Goal: Task Accomplishment & Management: Complete application form

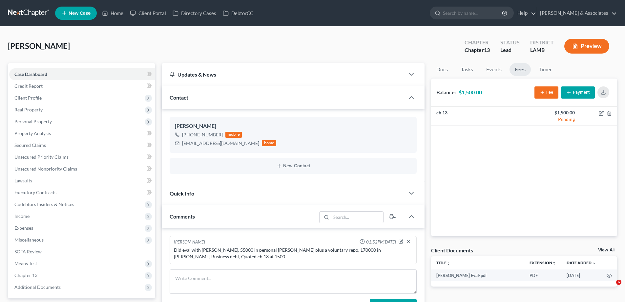
click at [76, 16] on link "New Case" at bounding box center [76, 13] width 42 height 13
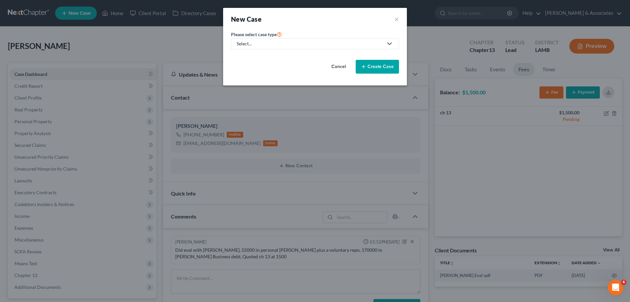
click at [305, 43] on div "Select..." at bounding box center [310, 43] width 146 height 7
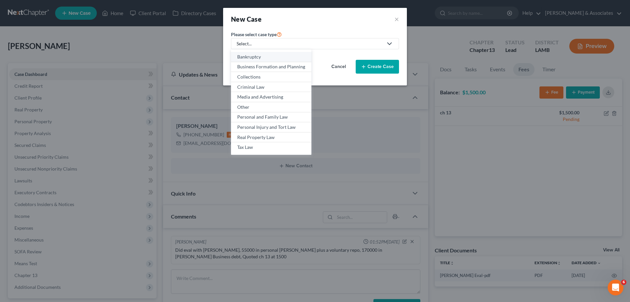
click at [251, 56] on div "Bankruptcy" at bounding box center [271, 57] width 68 height 7
select select "35"
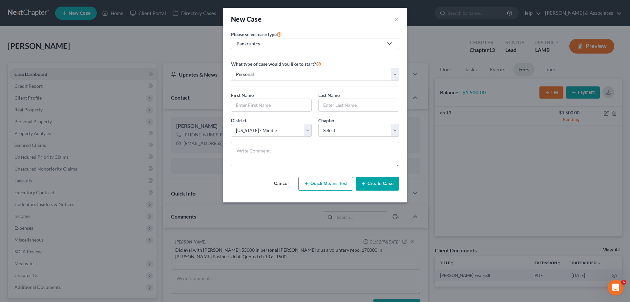
drag, startPoint x: 256, startPoint y: 102, endPoint x: 566, endPoint y: 38, distance: 317.3
click at [256, 102] on input "text" at bounding box center [271, 105] width 80 height 12
type input "[PERSON_NAME]"
click at [348, 104] on input "[PERSON_NAME]" at bounding box center [359, 105] width 80 height 12
type input "[PERSON_NAME]"
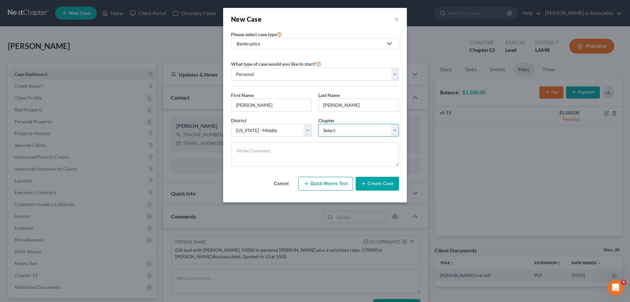
drag, startPoint x: 344, startPoint y: 128, endPoint x: 346, endPoint y: 136, distance: 8.3
click at [344, 129] on select "Select 7 11 12 13" at bounding box center [358, 130] width 81 height 13
select select "3"
click at [318, 124] on select "Select 7 11 12 13" at bounding box center [358, 130] width 81 height 13
click at [384, 180] on button "Create Case" at bounding box center [377, 184] width 43 height 14
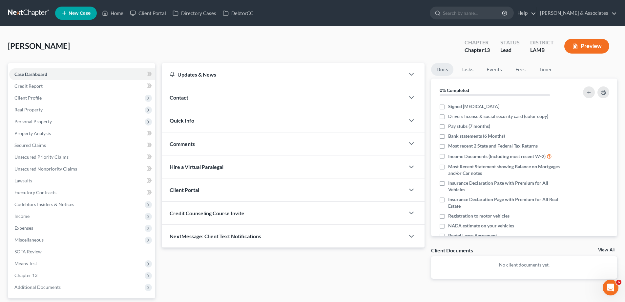
click at [306, 97] on div "Contact" at bounding box center [283, 97] width 243 height 23
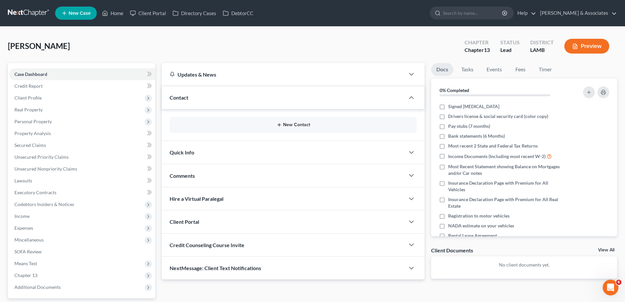
click at [264, 126] on button "New Contact" at bounding box center [293, 124] width 237 height 5
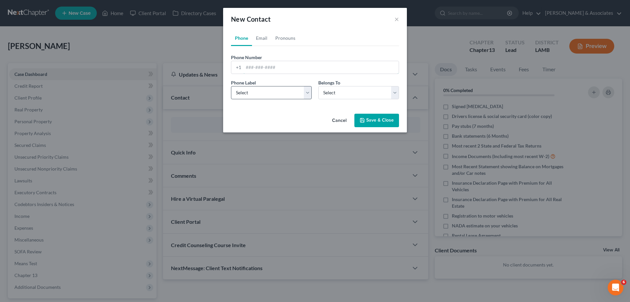
drag, startPoint x: 258, startPoint y: 66, endPoint x: 251, endPoint y: 89, distance: 23.5
click at [258, 66] on input "tel" at bounding box center [321, 67] width 155 height 12
paste input "[PHONE_NUMBER]"
type input "[PHONE_NUMBER]"
drag, startPoint x: 255, startPoint y: 96, endPoint x: 255, endPoint y: 99, distance: 3.3
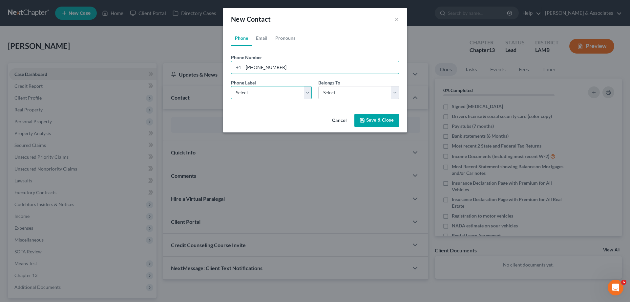
click at [255, 96] on select "Select Mobile Home Work Other" at bounding box center [271, 92] width 81 height 13
select select "0"
click at [231, 86] on select "Select Mobile Home Work Other" at bounding box center [271, 92] width 81 height 13
click at [360, 95] on select "Select Client Other" at bounding box center [358, 92] width 81 height 13
select select "0"
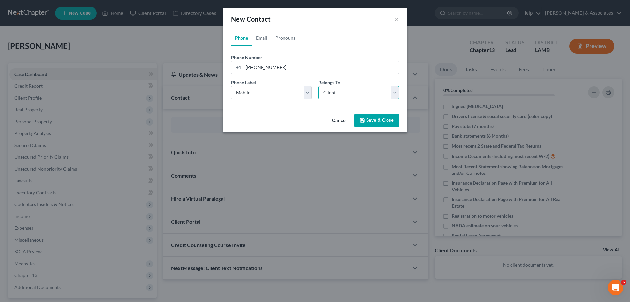
click at [318, 86] on select "Select Client Other" at bounding box center [358, 92] width 81 height 13
select select "0"
click at [262, 39] on link "Email" at bounding box center [261, 38] width 19 height 16
drag, startPoint x: 271, startPoint y: 61, endPoint x: 266, endPoint y: 67, distance: 7.2
click at [269, 62] on input "email" at bounding box center [321, 67] width 155 height 12
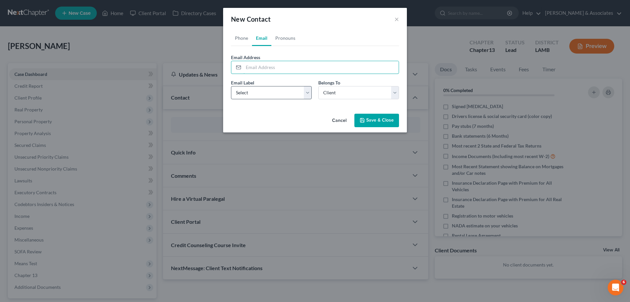
paste input "[EMAIL_ADDRESS][DOMAIN_NAME]"
type input "[EMAIL_ADDRESS][DOMAIN_NAME]"
drag, startPoint x: 256, startPoint y: 100, endPoint x: 262, endPoint y: 98, distance: 6.1
click at [256, 100] on div "Email Label Select Home Work Other Belongs To * Select Client Other" at bounding box center [315, 91] width 175 height 25
drag, startPoint x: 267, startPoint y: 92, endPoint x: 267, endPoint y: 99, distance: 6.6
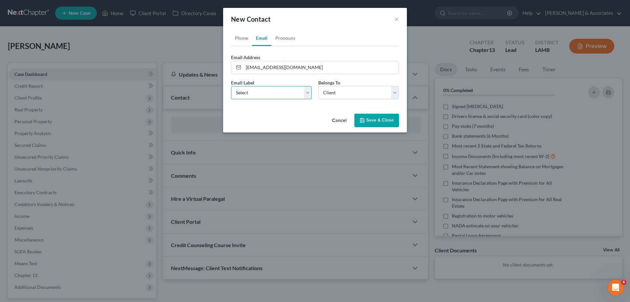
click at [267, 92] on select "Select Home Work Other" at bounding box center [271, 92] width 81 height 13
select select "0"
click at [231, 86] on select "Select Home Work Other" at bounding box center [271, 92] width 81 height 13
click at [345, 97] on select "Select Client Other" at bounding box center [358, 92] width 81 height 13
drag, startPoint x: 344, startPoint y: 97, endPoint x: 358, endPoint y: 104, distance: 15.3
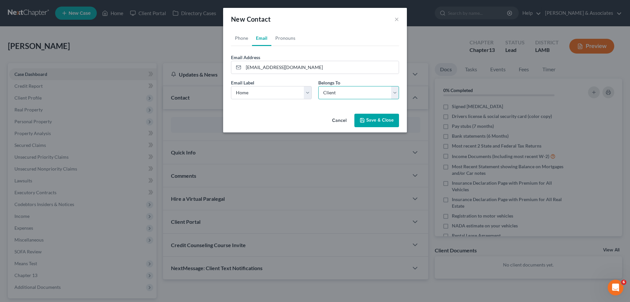
click at [344, 97] on select "Select Client Other" at bounding box center [358, 92] width 81 height 13
click at [378, 121] on button "Save & Close" at bounding box center [377, 121] width 45 height 14
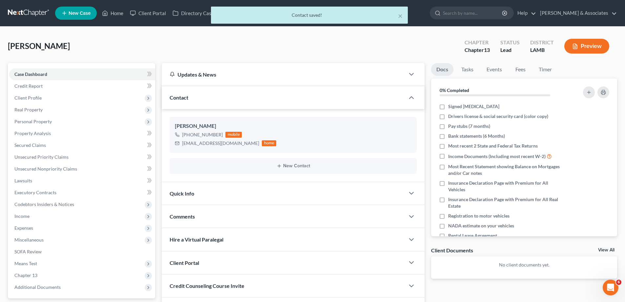
click at [238, 219] on div "Comments" at bounding box center [283, 216] width 243 height 23
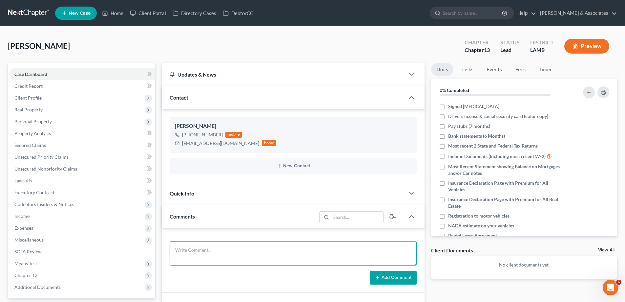
drag, startPoint x: 176, startPoint y: 250, endPoint x: 337, endPoint y: 256, distance: 161.0
click at [176, 250] on textarea at bounding box center [293, 253] width 247 height 24
paste textarea "did eval with [PERSON_NAME] 29500 against a chevy silverado, 34000 in [PERSON_N…"
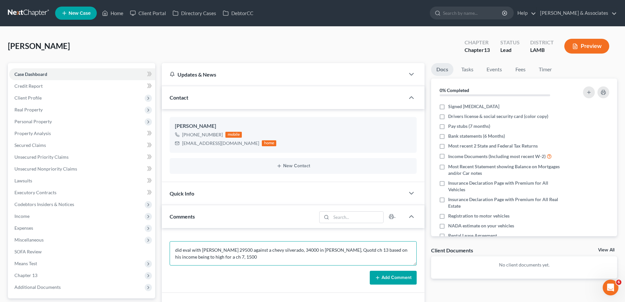
type textarea "did eval with [PERSON_NAME] 29500 against a chevy silverado, 34000 in [PERSON_N…"
click at [384, 277] on button "Add Comment" at bounding box center [393, 278] width 47 height 14
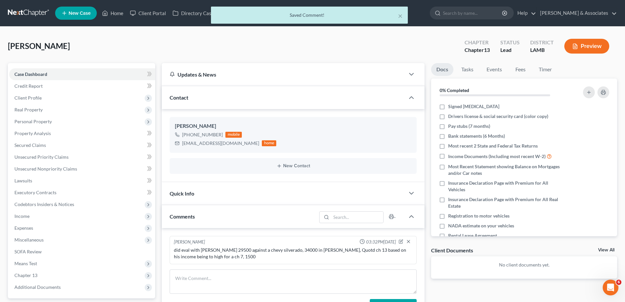
click at [607, 252] on link "View All" at bounding box center [607, 250] width 16 height 5
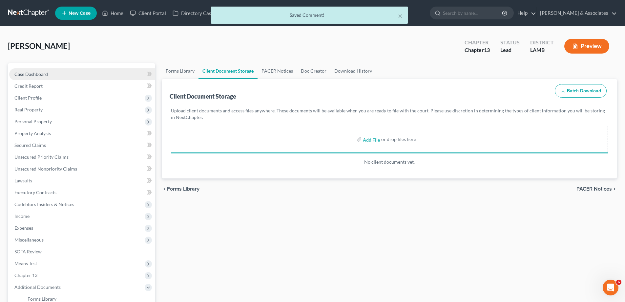
click at [39, 73] on span "Case Dashboard" at bounding box center [30, 74] width 33 height 6
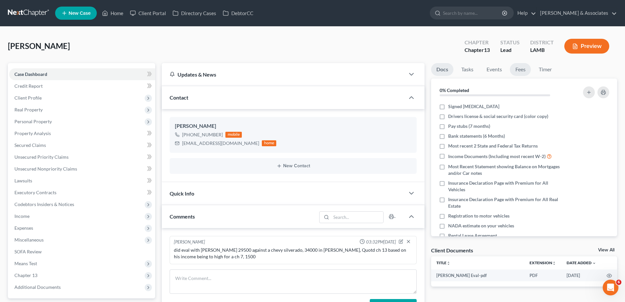
click at [522, 70] on link "Fees" at bounding box center [520, 69] width 21 height 13
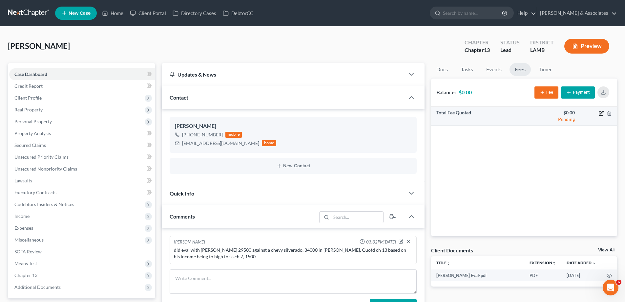
click at [600, 112] on icon "button" at bounding box center [601, 113] width 5 height 5
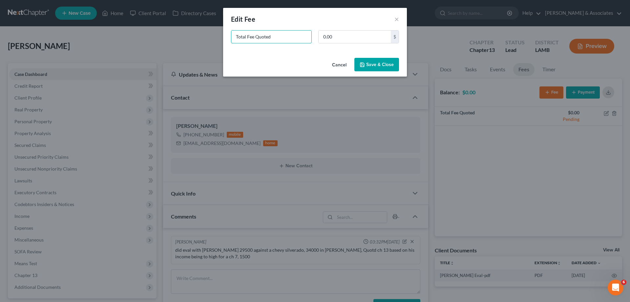
drag, startPoint x: 263, startPoint y: 35, endPoint x: 168, endPoint y: 22, distance: 95.5
click at [228, 36] on div "Total Fee Quoted" at bounding box center [271, 36] width 87 height 13
type input "ch 13"
type input "1,500"
click at [371, 60] on button "Save & Close" at bounding box center [377, 65] width 45 height 14
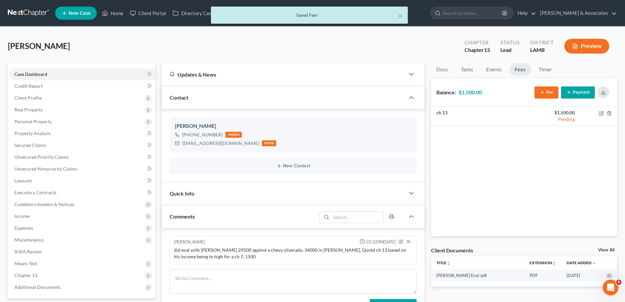
drag, startPoint x: 472, startPoint y: 131, endPoint x: 455, endPoint y: 44, distance: 88.7
